Goal: Book appointment/travel/reservation

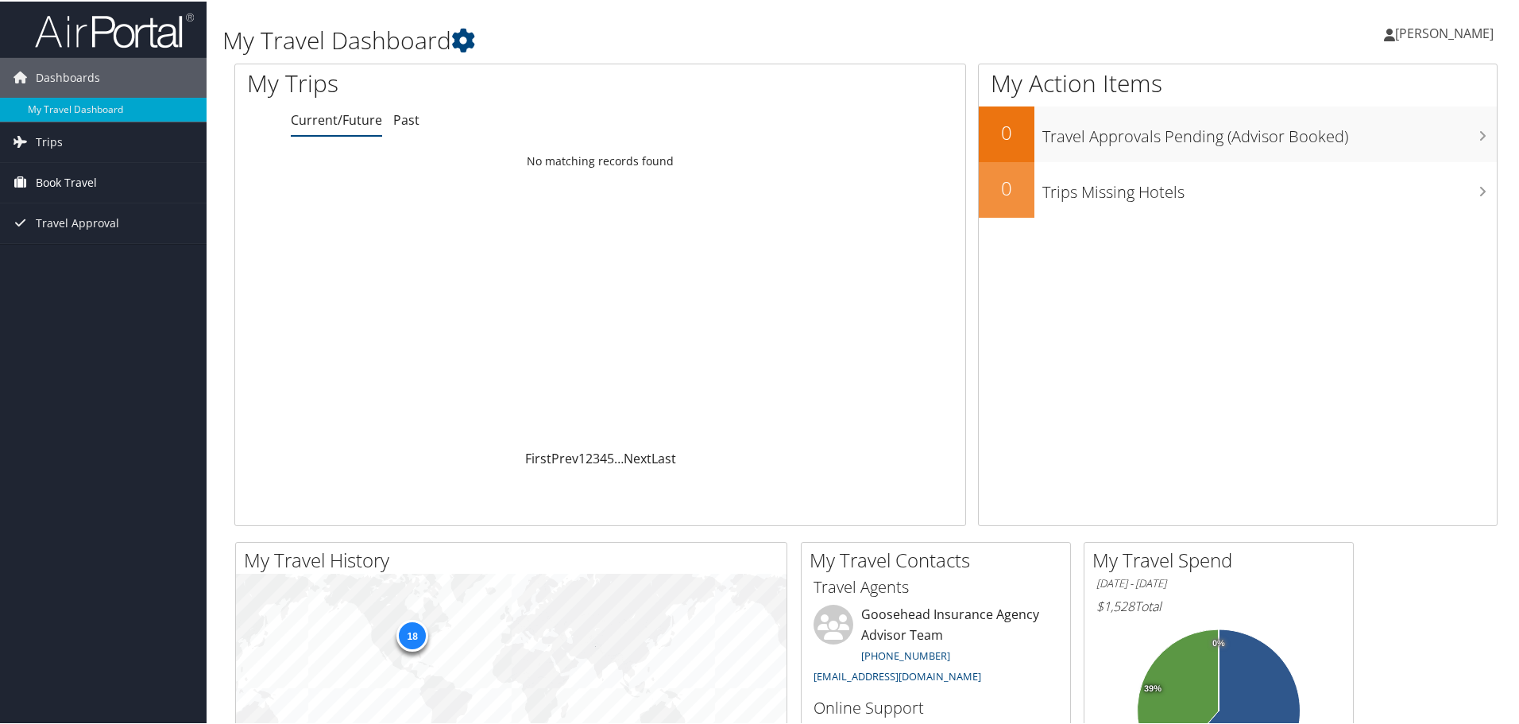
click at [99, 164] on link "Book Travel" at bounding box center [103, 181] width 207 height 40
click at [82, 261] on link "Book/Manage Online Trips" at bounding box center [103, 261] width 207 height 24
